Goal: Transaction & Acquisition: Subscribe to service/newsletter

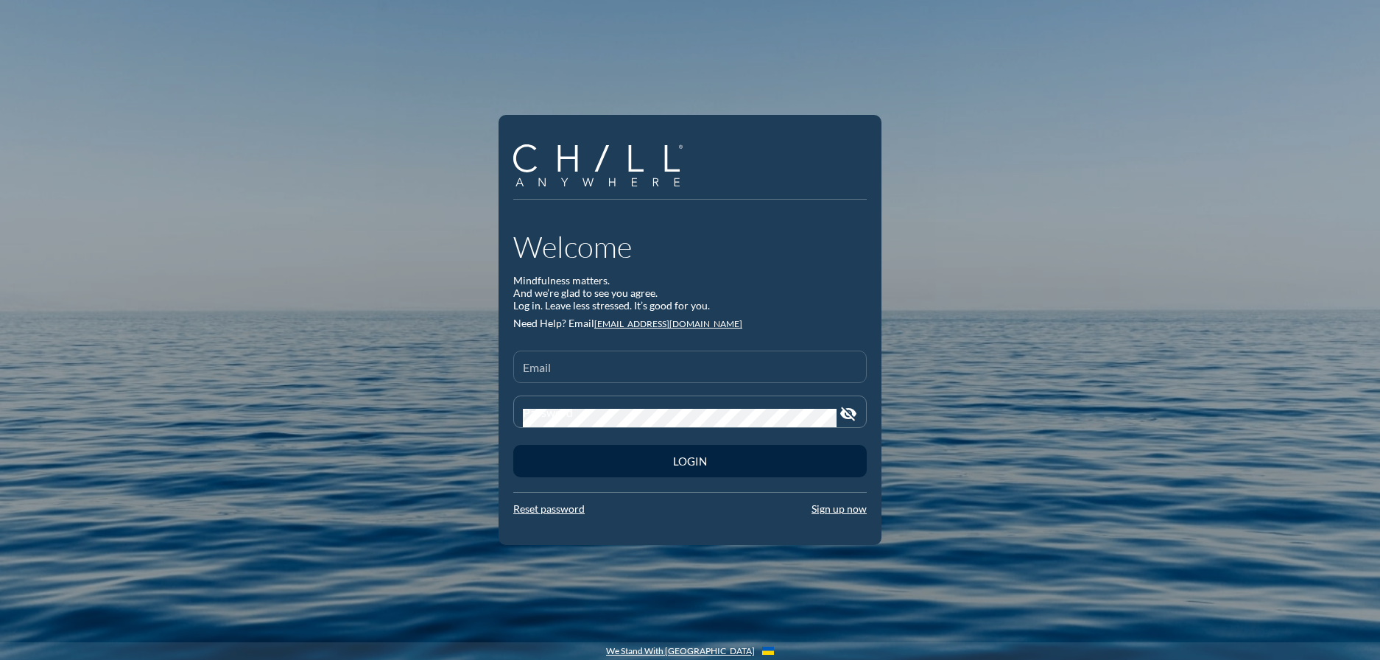
click at [601, 373] on input "Email" at bounding box center [690, 373] width 334 height 18
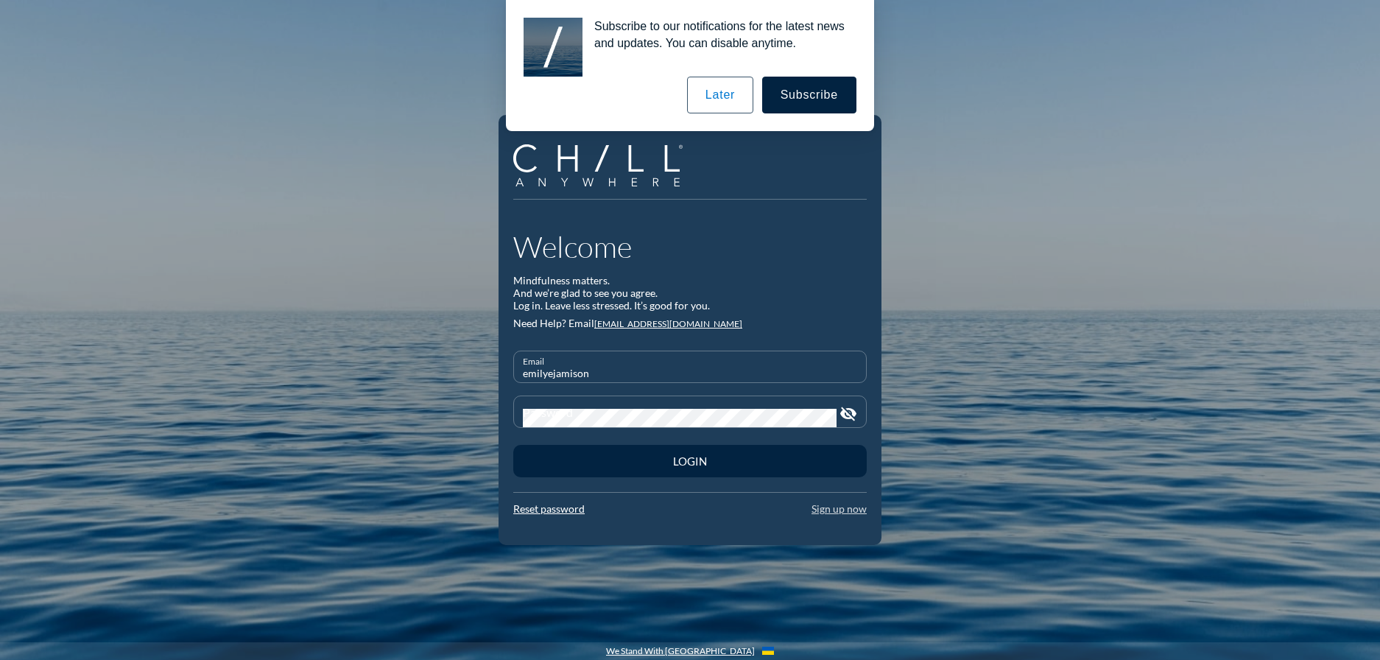
type input "emilyejamison"
click at [854, 508] on link "Sign up now" at bounding box center [838, 510] width 55 height 13
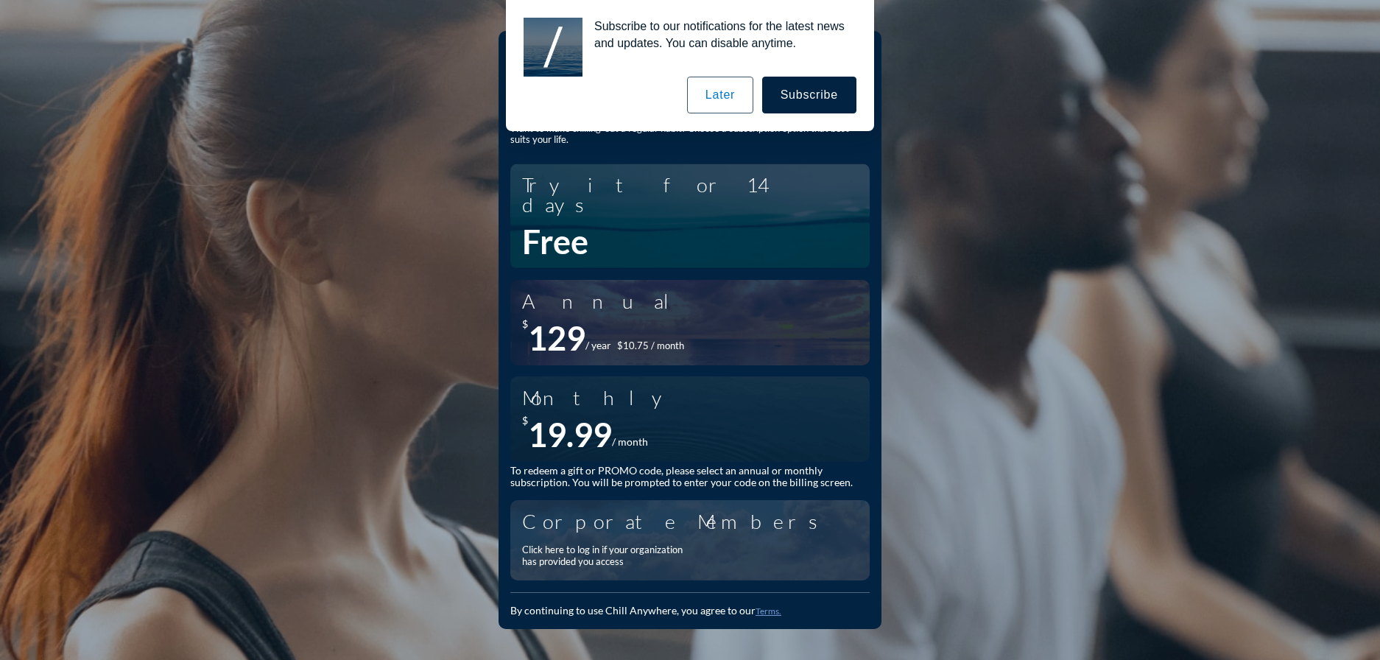
click at [605, 544] on div "Click here to log in if your organization has provided you access" at bounding box center [606, 555] width 169 height 23
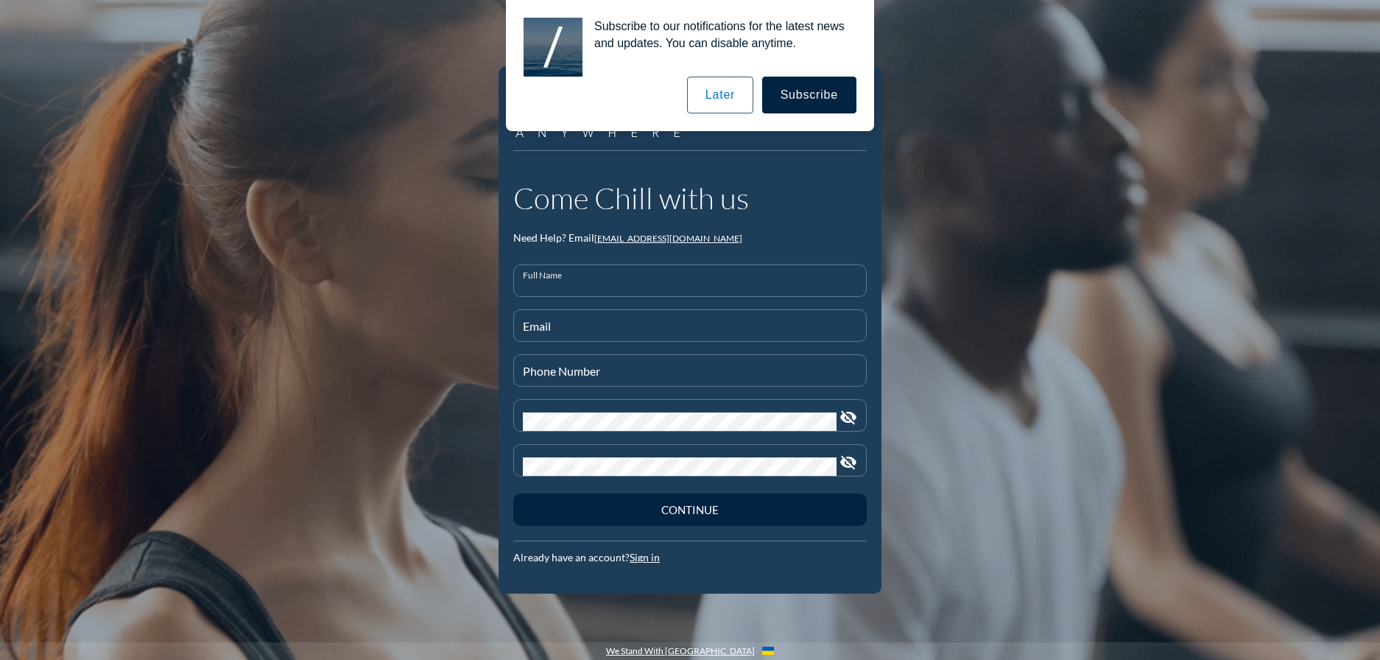
click at [561, 288] on input "Full Name" at bounding box center [690, 287] width 334 height 18
type input "[PERSON_NAME]"
type input "[EMAIL_ADDRESS][DOMAIN_NAME]"
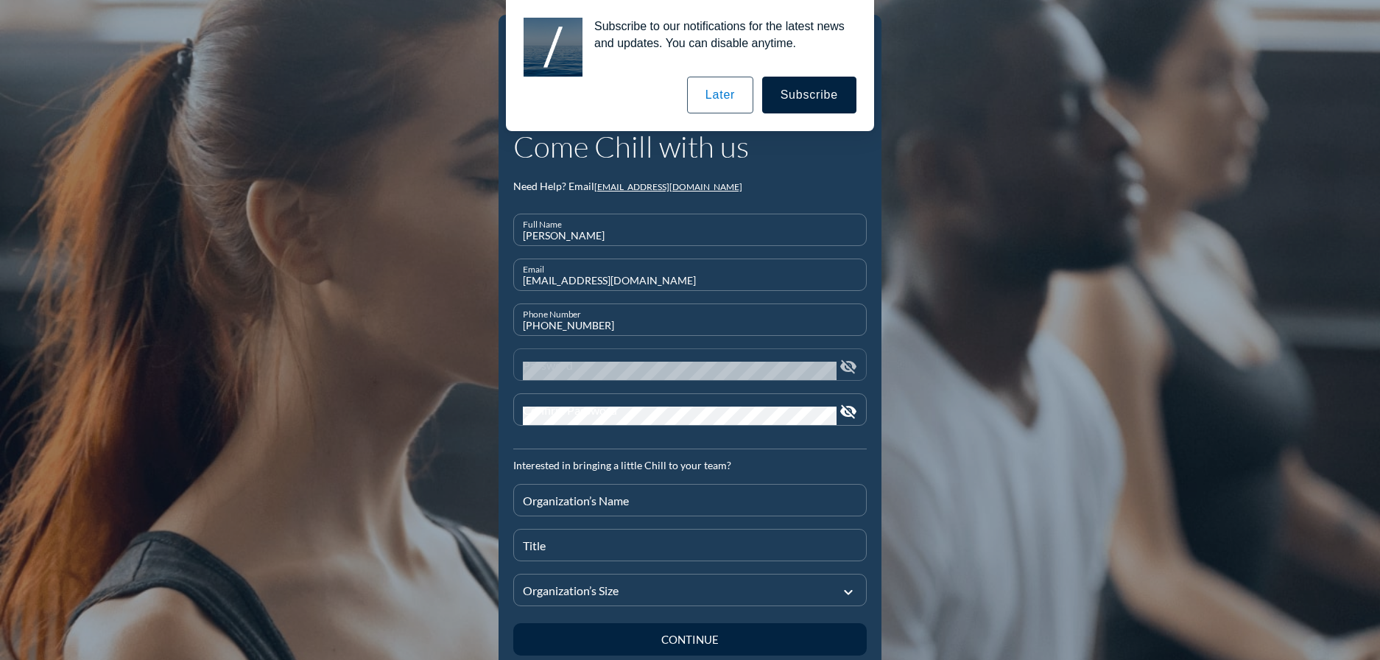
type input "[PHONE_NUMBER]"
click at [582, 352] on div "Password" at bounding box center [680, 364] width 314 height 31
click at [690, 501] on input "Organization’s Name" at bounding box center [690, 506] width 334 height 18
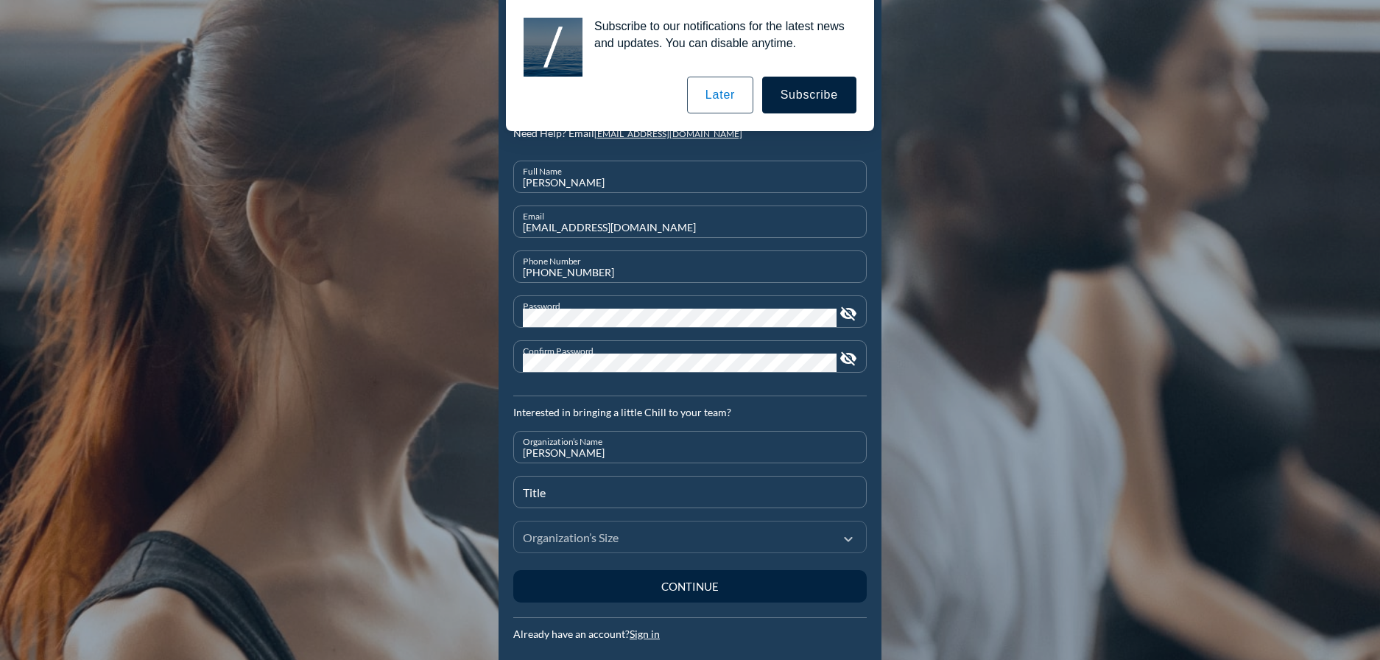
scroll to position [74, 0]
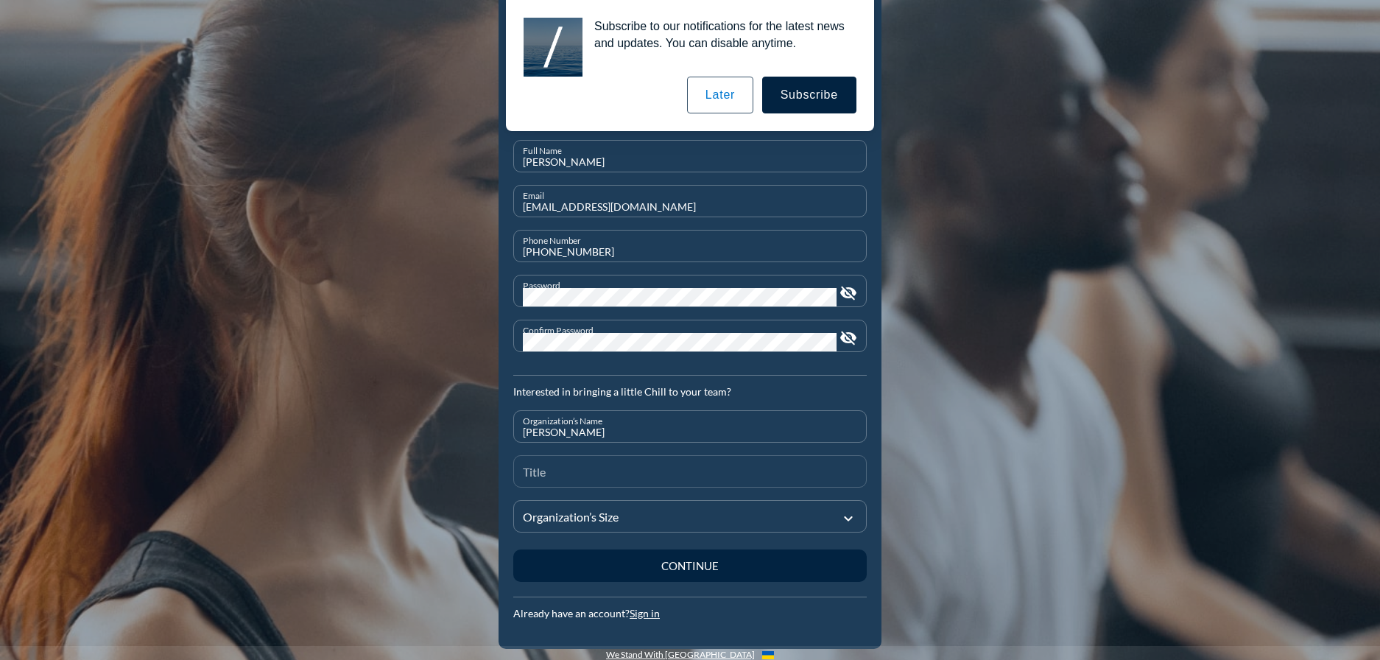
type input "[PERSON_NAME]"
click at [551, 475] on input "Title" at bounding box center [690, 477] width 334 height 18
type input "Business Development Associate"
click at [585, 507] on div at bounding box center [680, 515] width 314 height 49
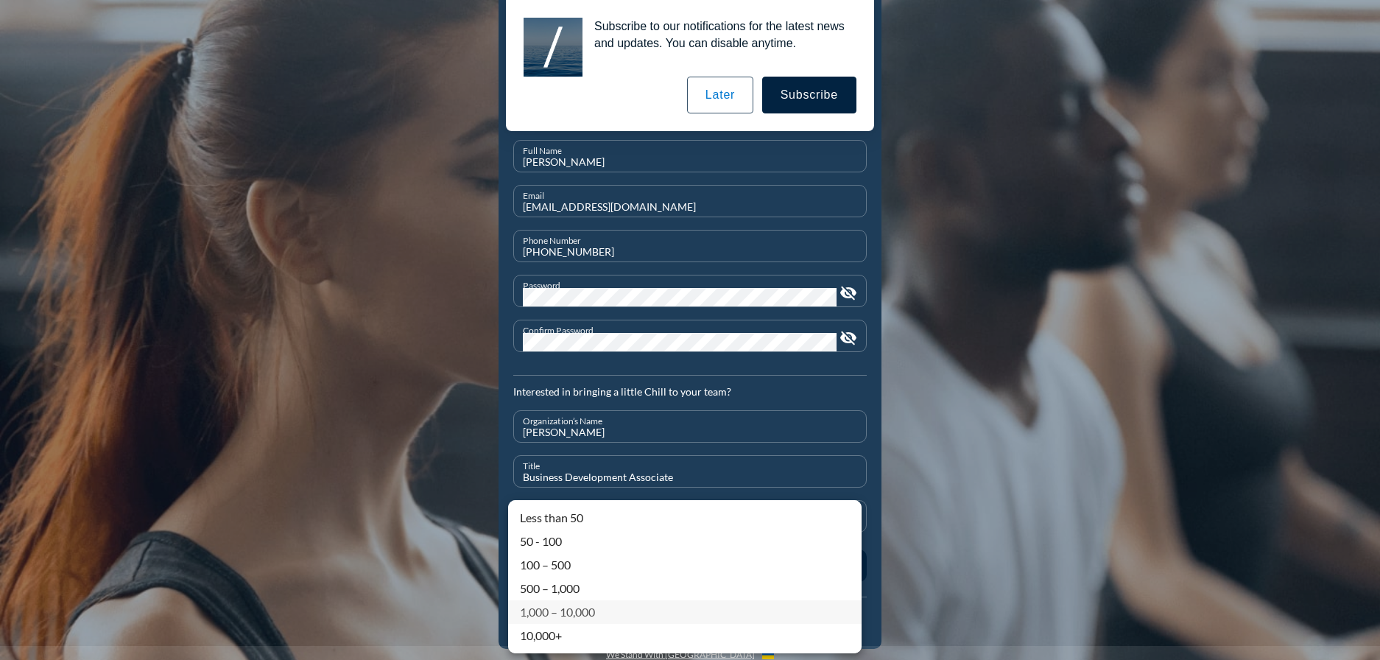
click at [579, 615] on div "1,000 – 10,000" at bounding box center [685, 612] width 330 height 18
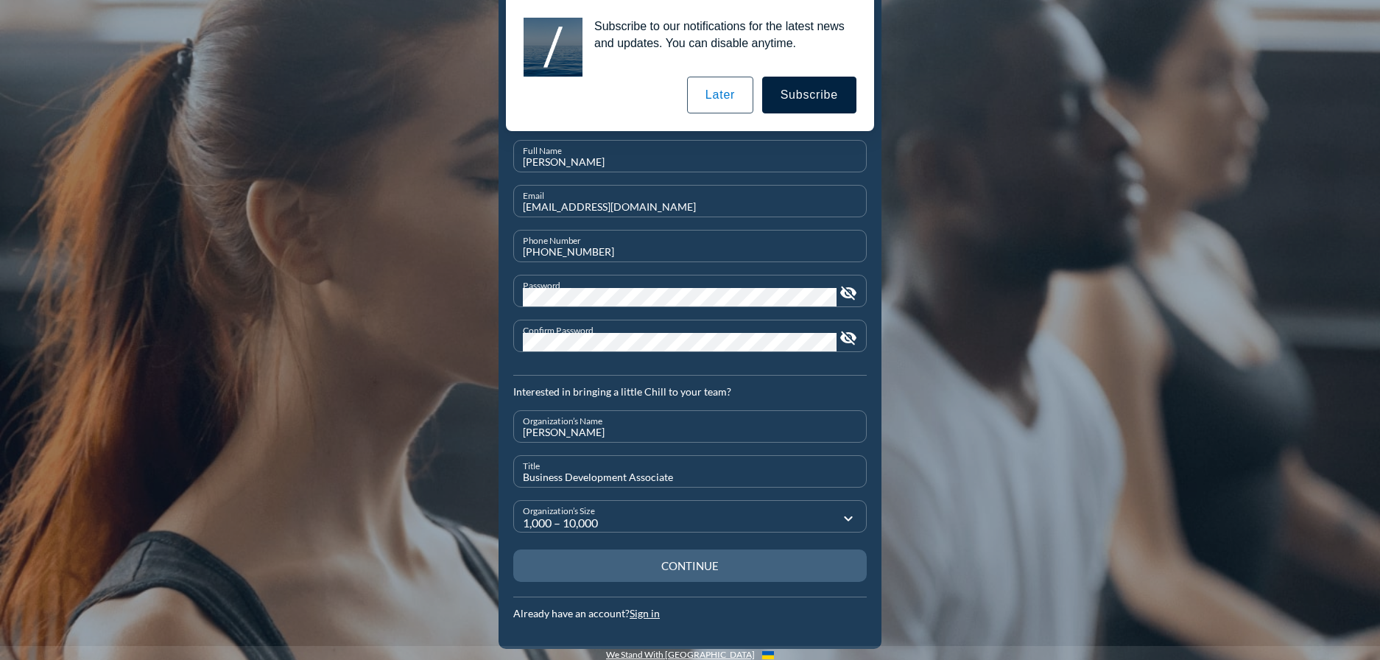
click at [752, 573] on button "Continue" at bounding box center [689, 565] width 353 height 32
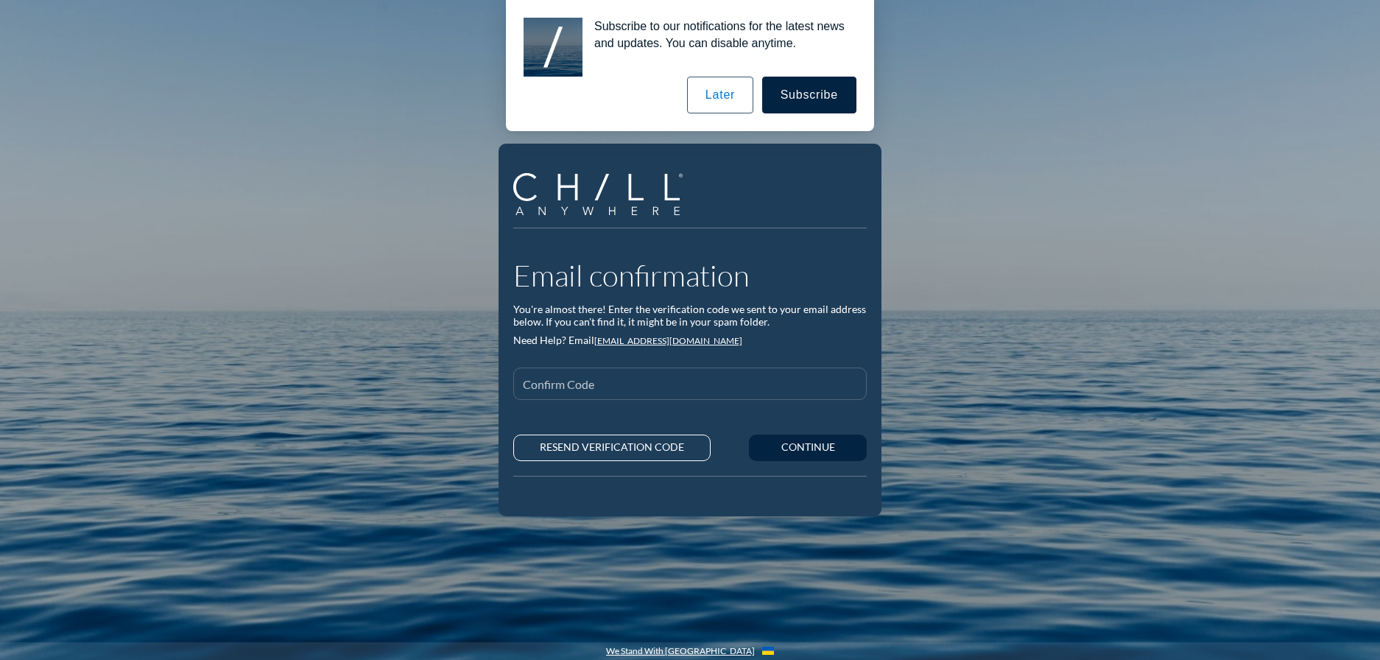
click at [637, 392] on input "Confirm Code" at bounding box center [690, 390] width 334 height 18
type input "3557"
click at [823, 453] on div "Continue" at bounding box center [807, 447] width 66 height 13
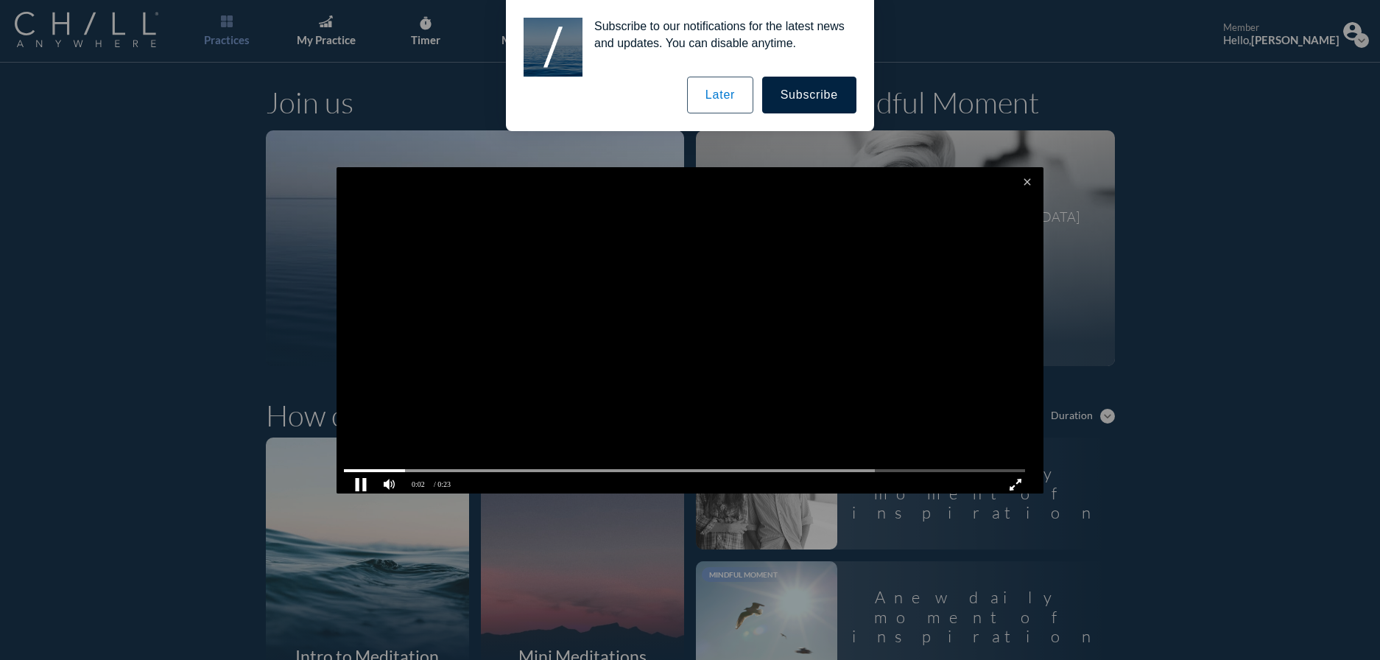
click at [364, 489] on pjsdiv at bounding box center [361, 484] width 26 height 26
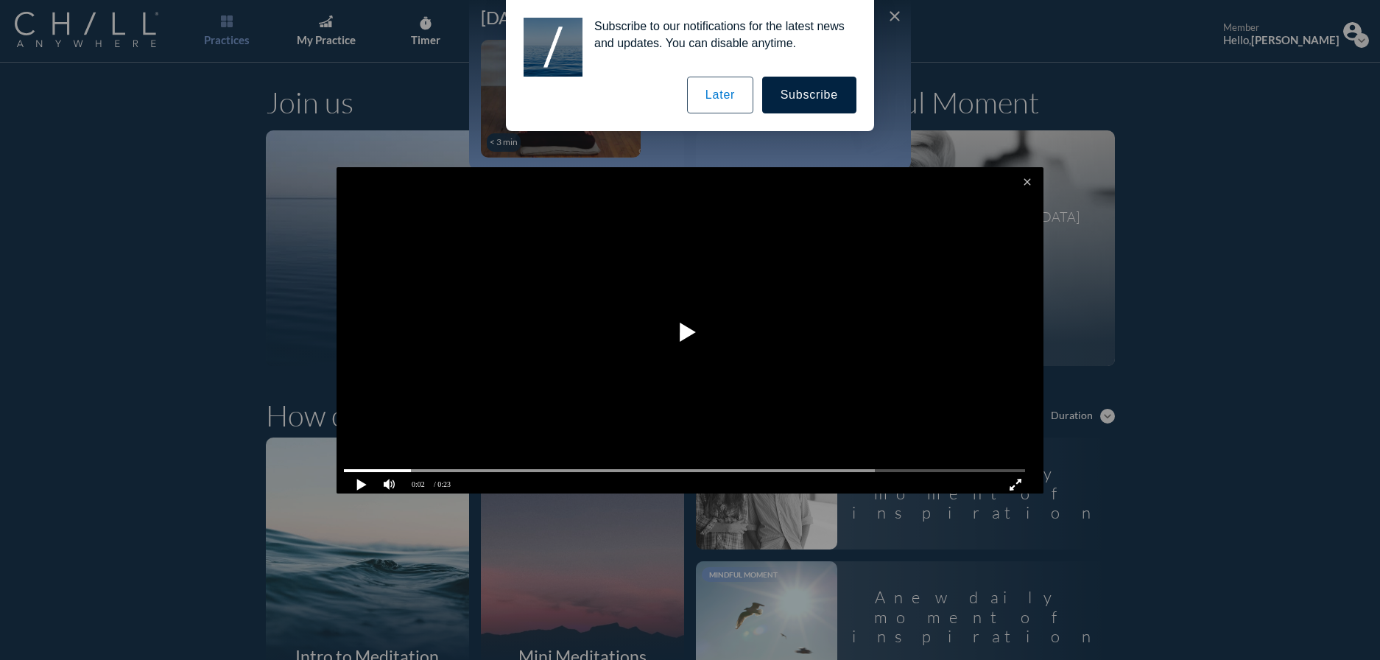
click at [716, 99] on button "Later" at bounding box center [720, 95] width 66 height 37
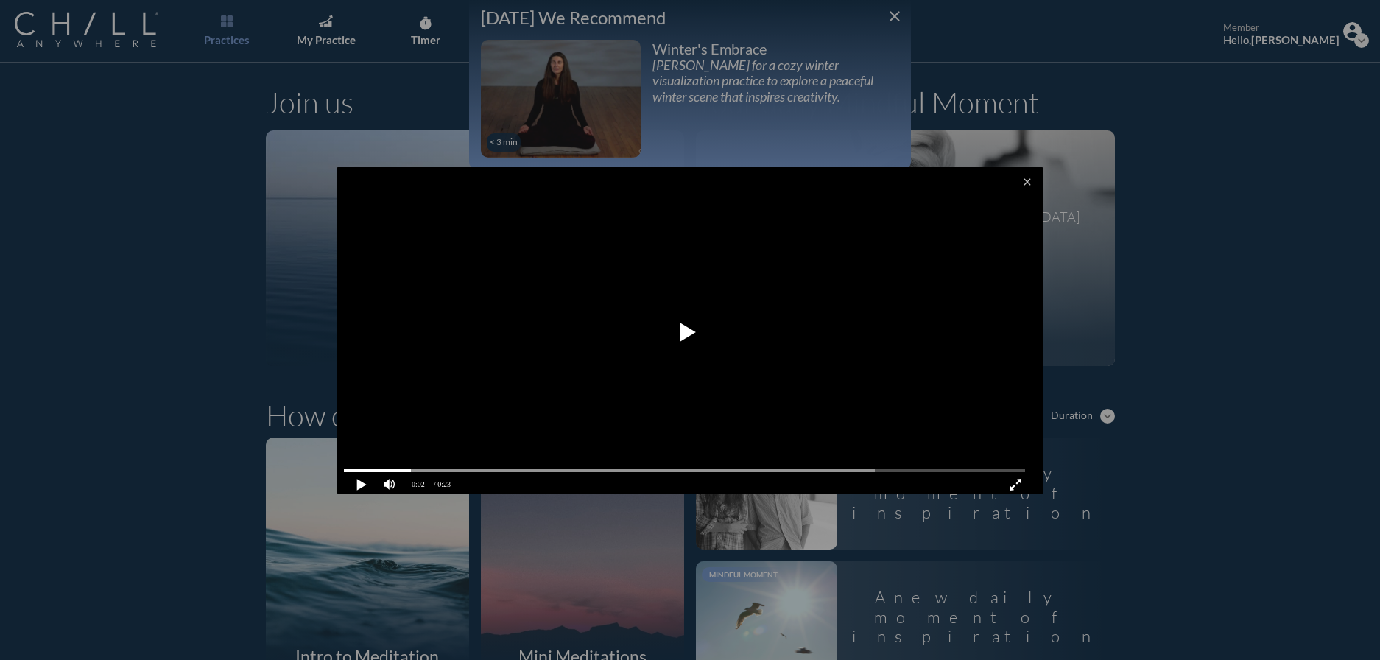
click at [892, 17] on div at bounding box center [690, 330] width 1380 height 660
click at [680, 329] on pjsdiv at bounding box center [684, 332] width 52 height 52
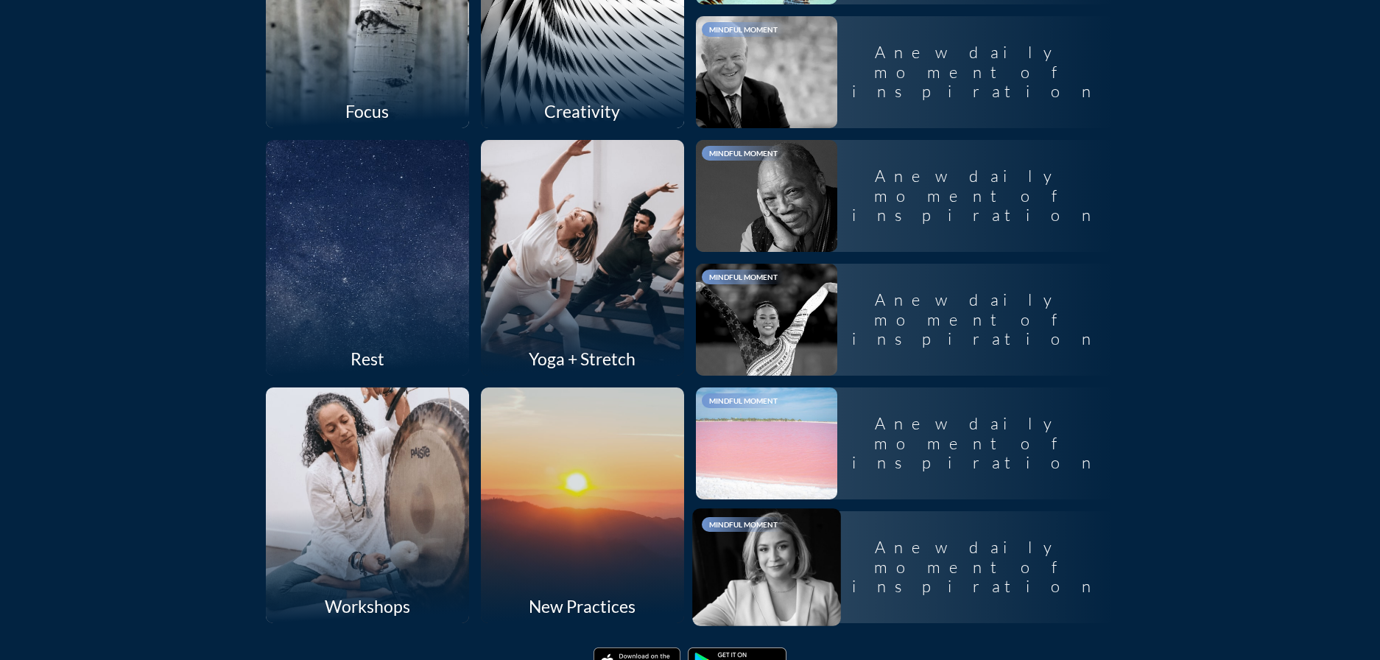
scroll to position [1286, 0]
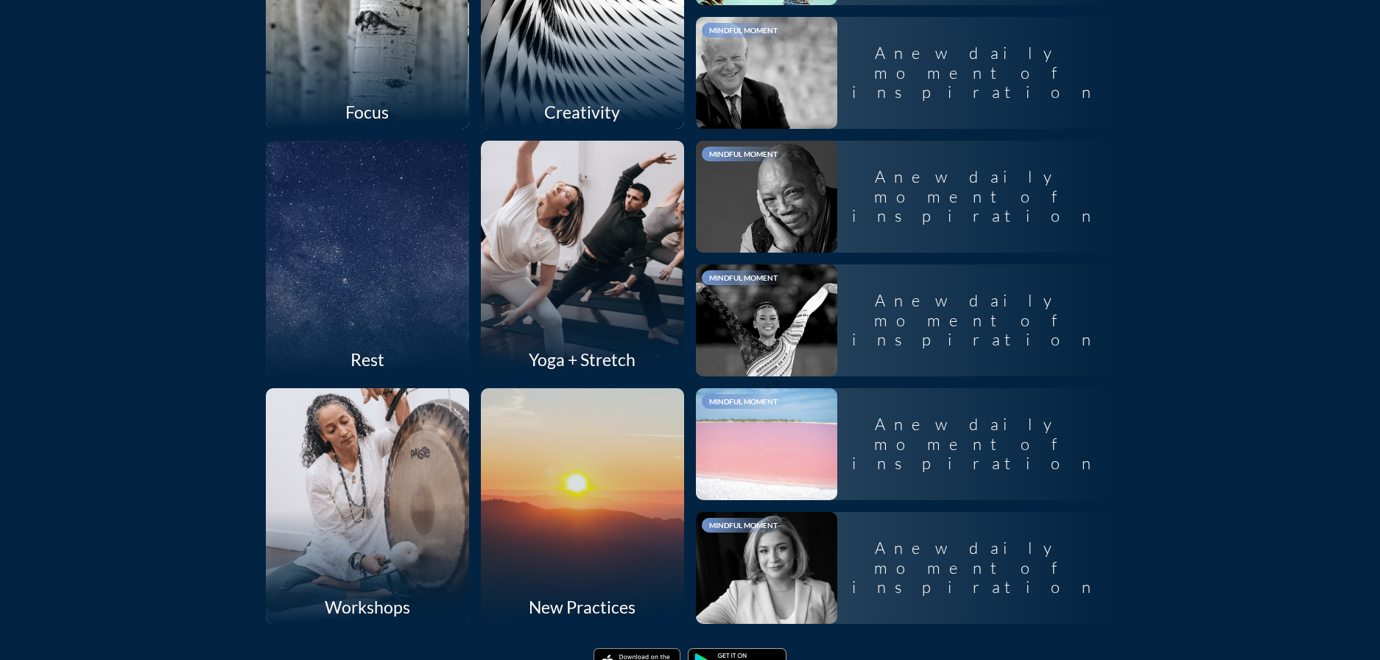
click at [624, 265] on div at bounding box center [582, 258] width 216 height 250
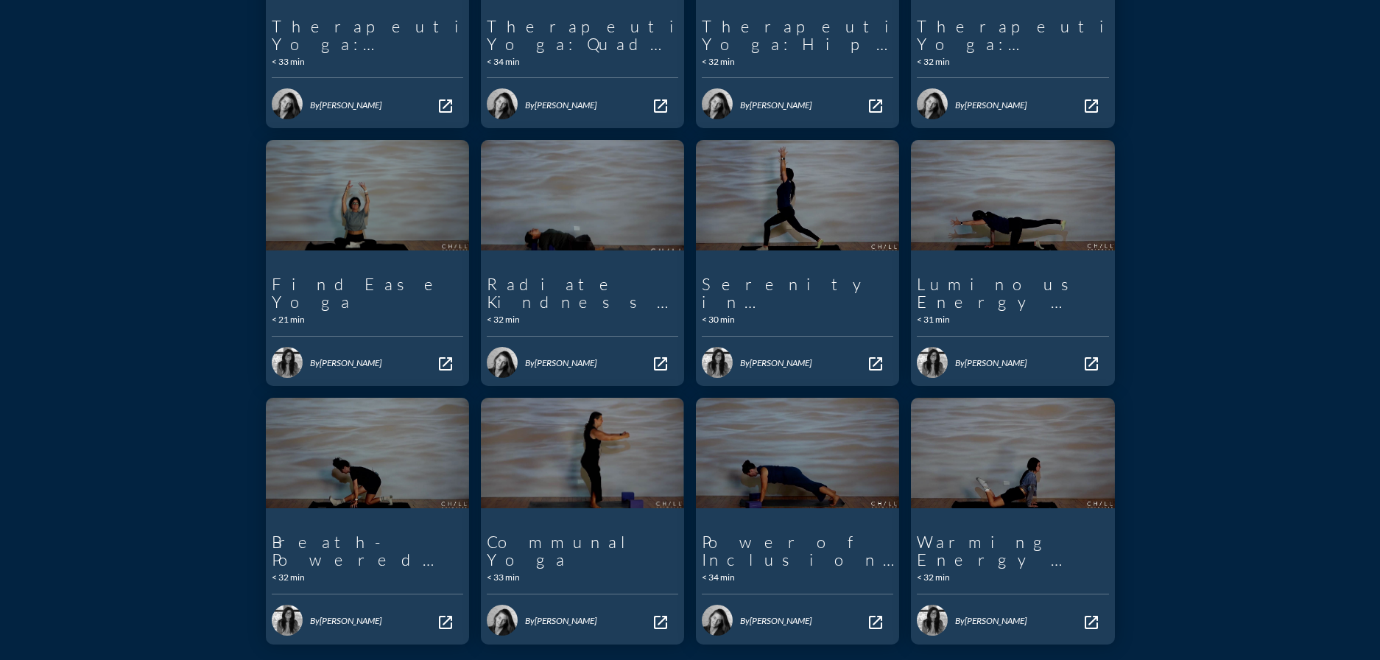
scroll to position [456, 0]
